Goal: Task Accomplishment & Management: Complete application form

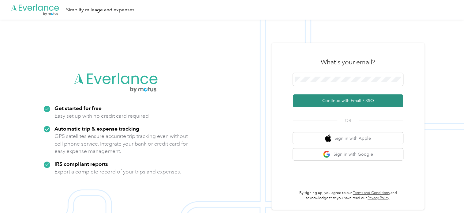
click at [341, 101] on button "Continue with Email / SSO" at bounding box center [348, 100] width 110 height 13
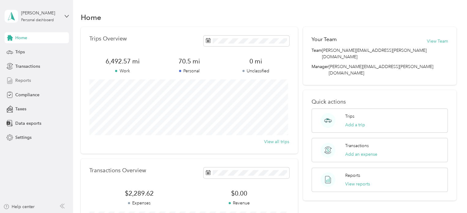
click at [27, 77] on span "Reports" at bounding box center [23, 80] width 16 height 6
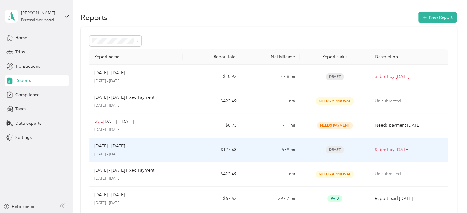
click at [121, 145] on p "Sep 1 - 30, 2025" at bounding box center [109, 146] width 31 height 7
click at [163, 153] on p "September 1 - 30, 2025" at bounding box center [136, 154] width 84 height 6
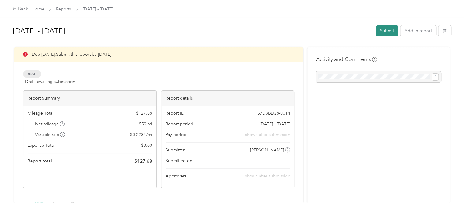
click at [382, 31] on button "Submit" at bounding box center [387, 30] width 22 height 11
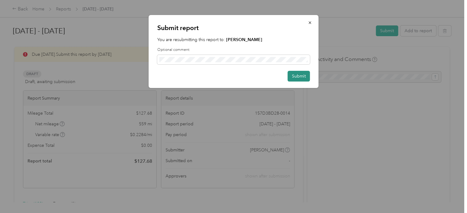
click at [299, 74] on button "Submit" at bounding box center [299, 76] width 22 height 11
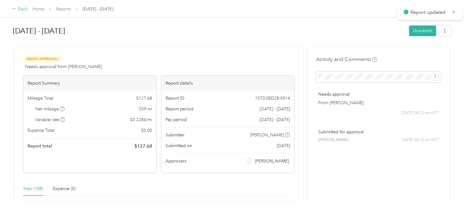
click at [19, 9] on div "Back" at bounding box center [20, 9] width 16 height 7
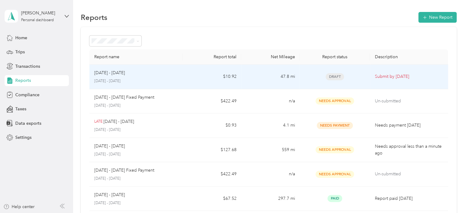
click at [124, 78] on div "Oct 1 - 31, 2025 October 1 - 31, 2025" at bounding box center [136, 76] width 84 height 14
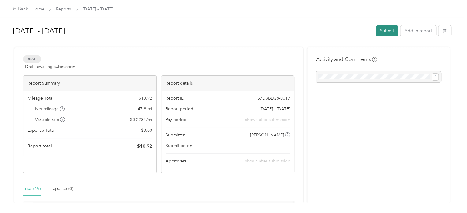
click at [379, 33] on button "Submit" at bounding box center [387, 30] width 22 height 11
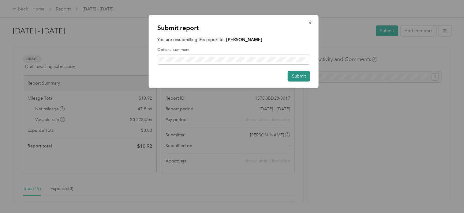
click at [304, 73] on button "Submit" at bounding box center [299, 76] width 22 height 11
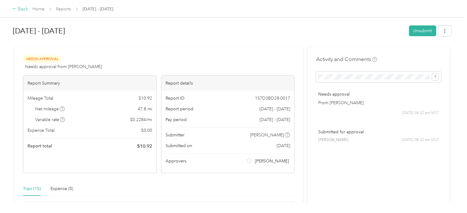
click at [17, 8] on div "Back" at bounding box center [20, 9] width 16 height 7
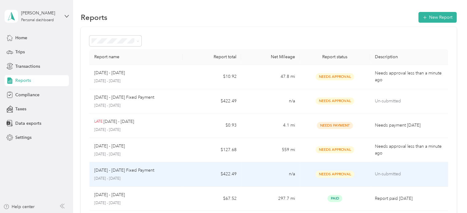
click at [107, 177] on p "September 1 - 30, 2025" at bounding box center [136, 179] width 84 height 6
